Goal: Information Seeking & Learning: Check status

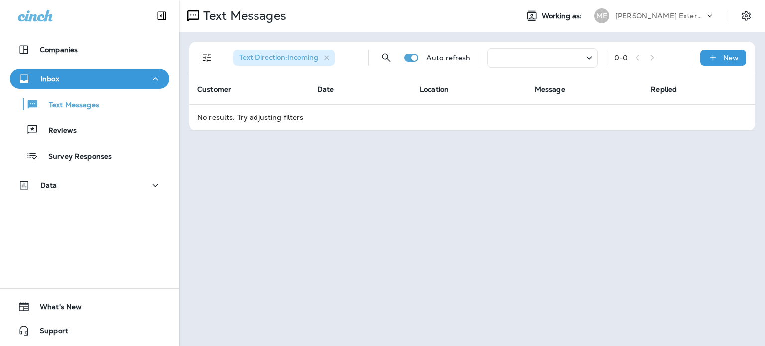
click at [293, 311] on div "Text Messages Working as: ME [PERSON_NAME] Exterminating Text Direction : Incom…" at bounding box center [471, 173] width 585 height 346
